Goal: Task Accomplishment & Management: Manage account settings

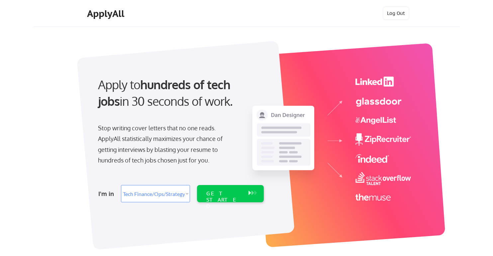
select select ""tech_finance_biz_ops_cos""
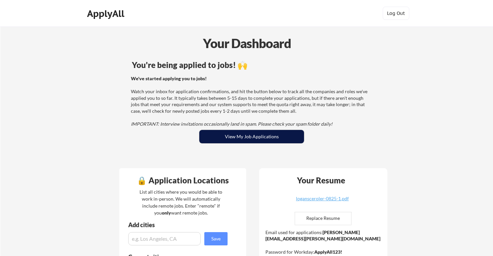
click at [244, 136] on button "View My Job Applications" at bounding box center [251, 136] width 105 height 13
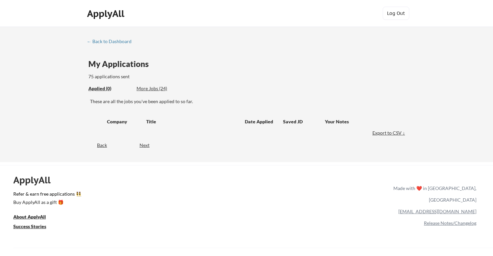
click at [150, 91] on div "More Jobs (24)" at bounding box center [160, 88] width 49 height 7
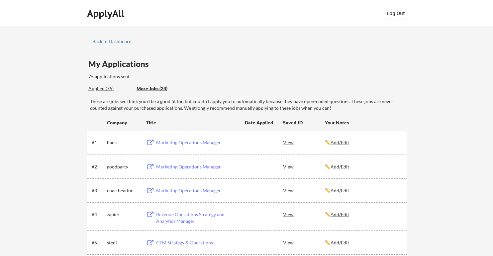
click at [107, 90] on div "Applied (75)" at bounding box center [109, 88] width 43 height 7
